Goal: Navigation & Orientation: Find specific page/section

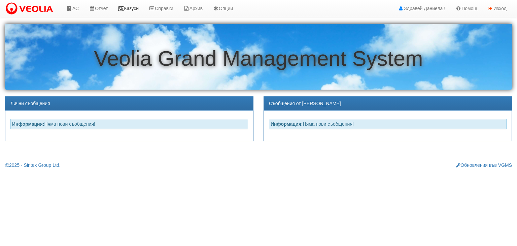
click at [136, 7] on link "Казуси" at bounding box center [128, 8] width 31 height 17
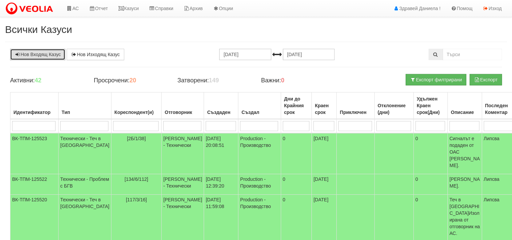
click at [32, 57] on link "Нов Входящ Казус" at bounding box center [37, 54] width 55 height 11
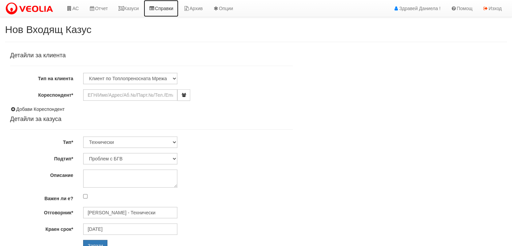
click at [169, 12] on link "Справки" at bounding box center [161, 8] width 35 height 17
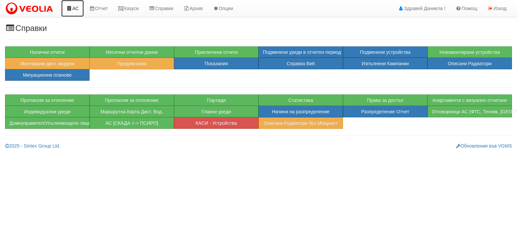
click at [72, 8] on link "АС" at bounding box center [72, 8] width 23 height 17
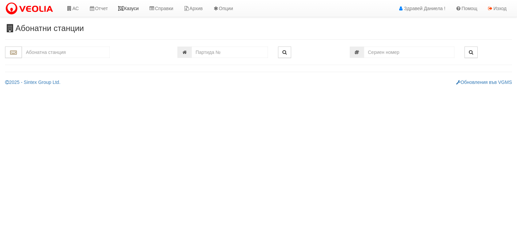
click at [130, 8] on link "Казуси" at bounding box center [128, 8] width 31 height 17
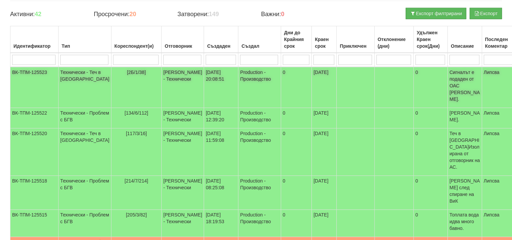
scroll to position [67, 0]
